Goal: Task Accomplishment & Management: Use online tool/utility

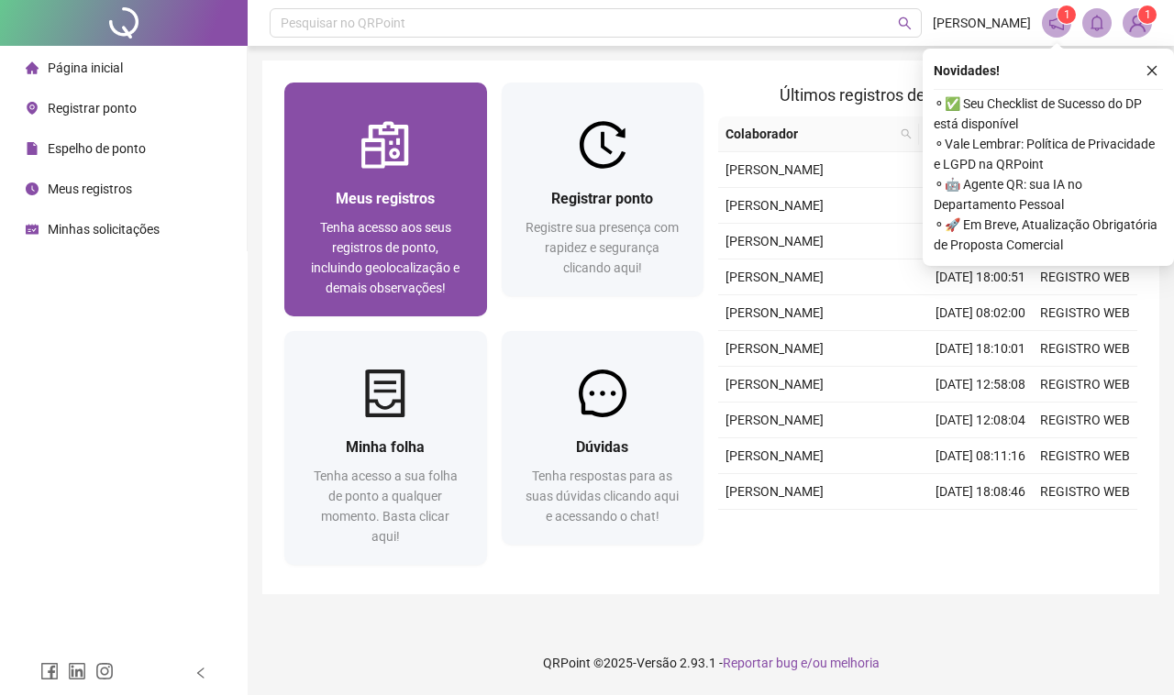
click at [418, 198] on span "Meus registros" at bounding box center [385, 198] width 99 height 17
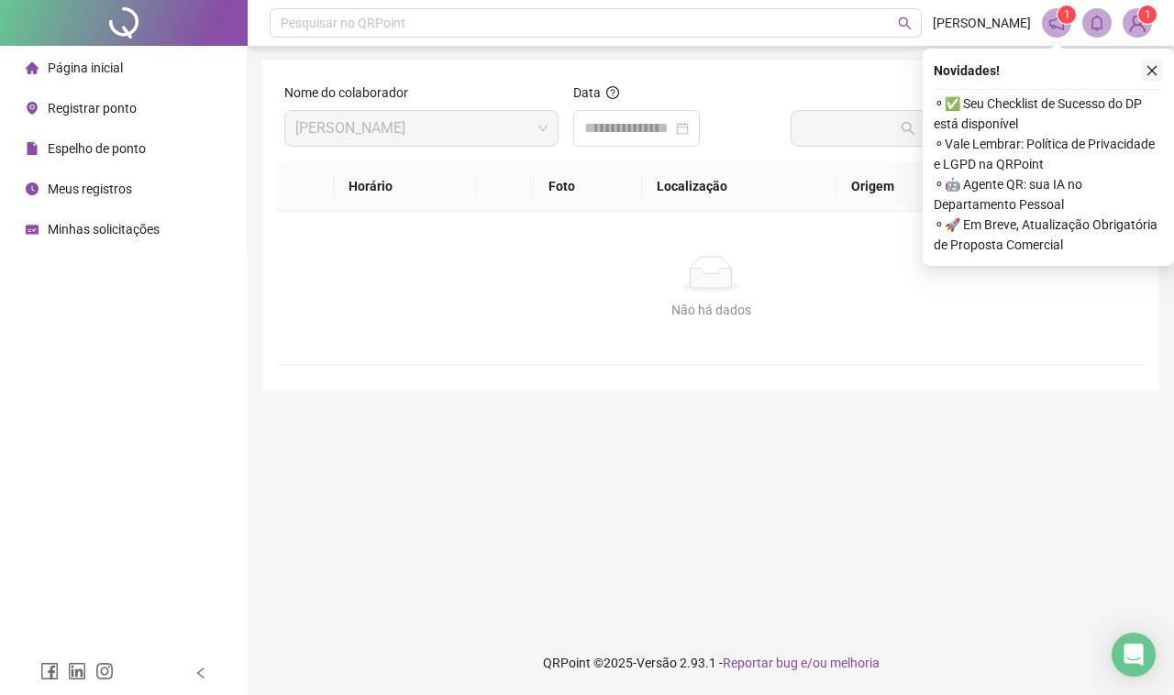
click at [1152, 72] on icon "close" at bounding box center [1152, 71] width 10 height 10
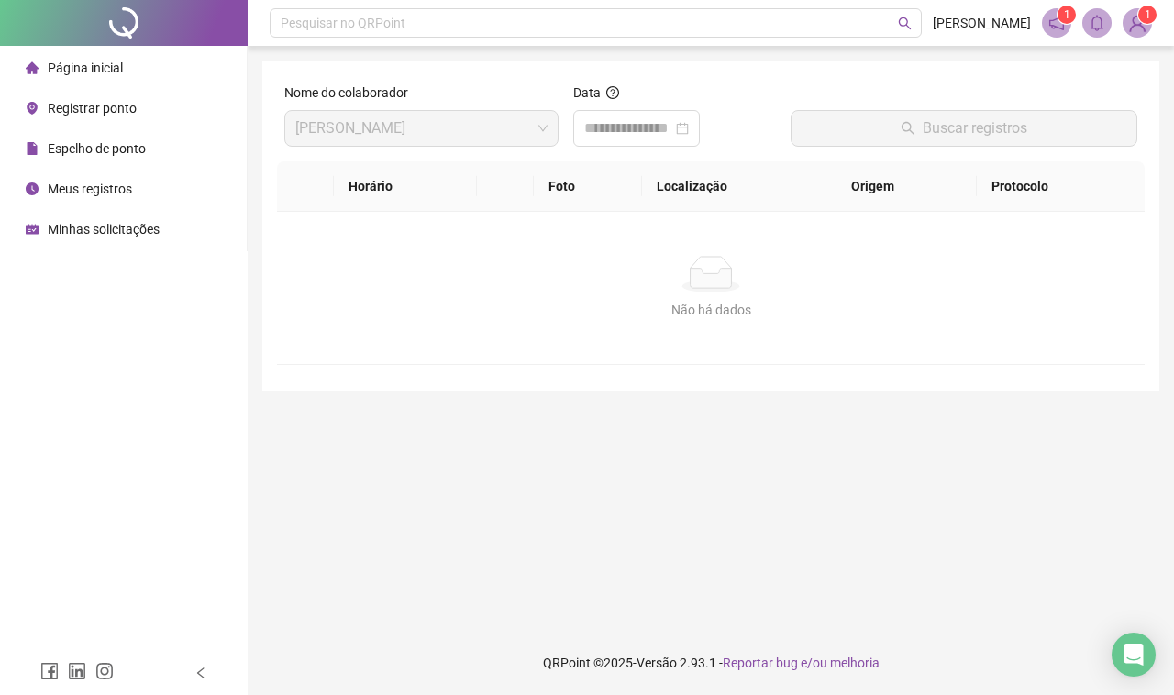
click at [107, 97] on div "Registrar ponto" at bounding box center [81, 108] width 111 height 37
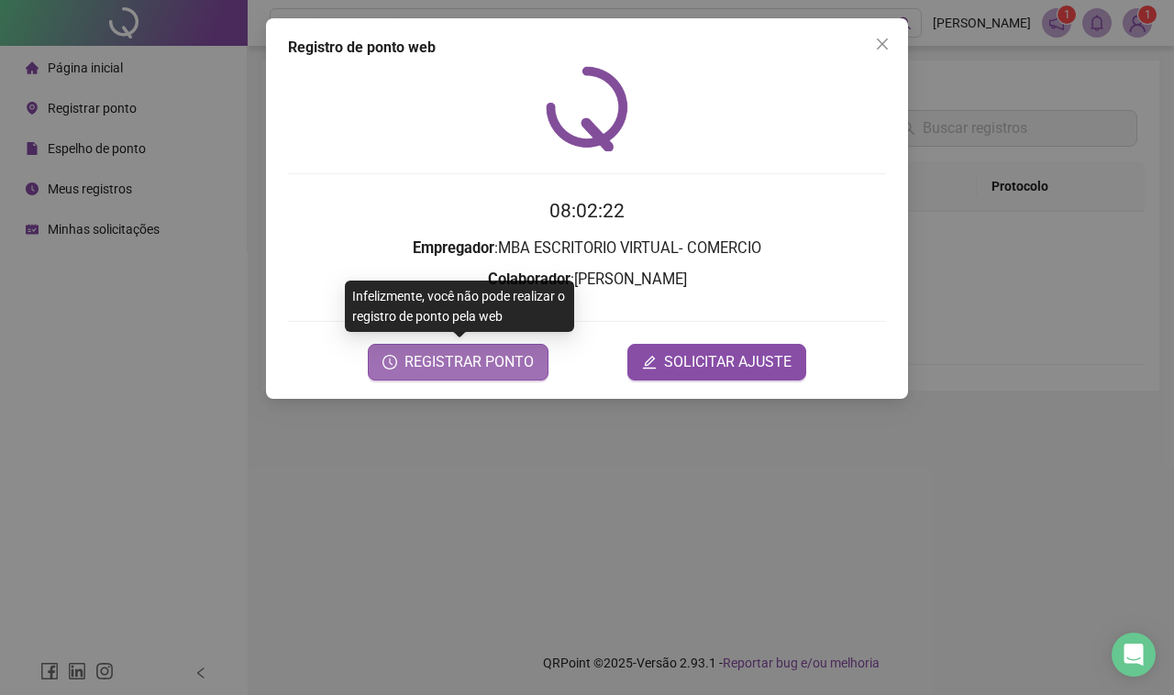
click at [469, 353] on span "REGISTRAR PONTO" at bounding box center [468, 362] width 129 height 22
